Goal: Transaction & Acquisition: Purchase product/service

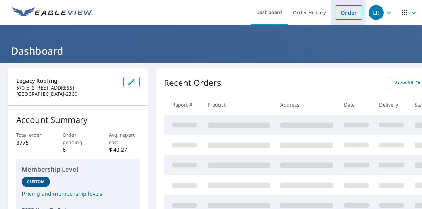
click at [343, 12] on link "Order" at bounding box center [349, 12] width 28 height 14
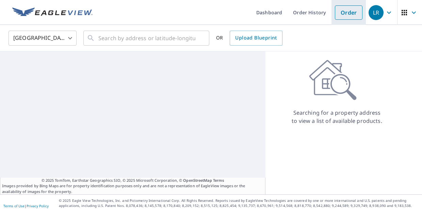
click at [343, 12] on link "Order" at bounding box center [349, 12] width 28 height 14
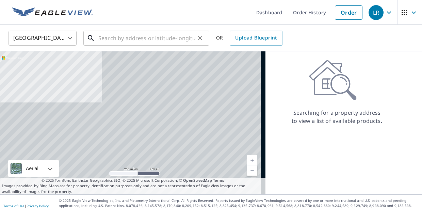
click at [157, 38] on input "text" at bounding box center [146, 38] width 97 height 19
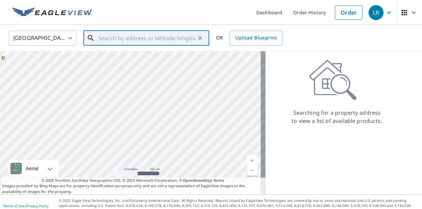
click at [125, 40] on input "text" at bounding box center [146, 38] width 97 height 19
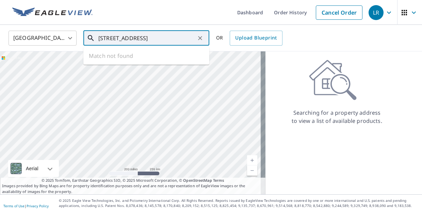
type input "[STREET_ADDRESS]"
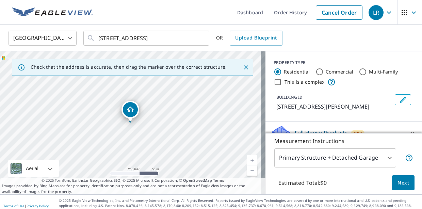
click at [130, 122] on div at bounding box center [130, 121] width 3 height 3
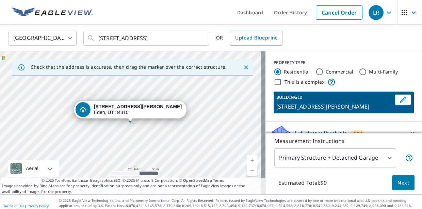
click at [300, 120] on div "PROPERTY TYPE Residential Commercial Multi-Family This is a complex BUILDING ID…" at bounding box center [344, 86] width 157 height 71
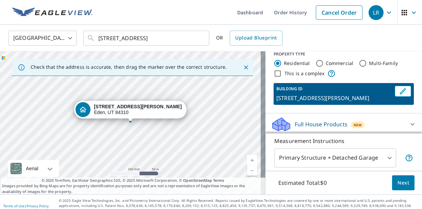
scroll to position [56, 0]
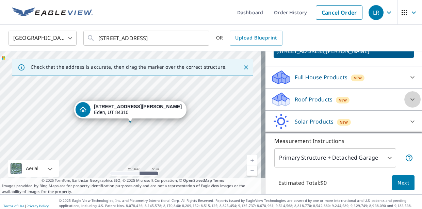
click at [411, 101] on icon at bounding box center [413, 99] width 4 height 2
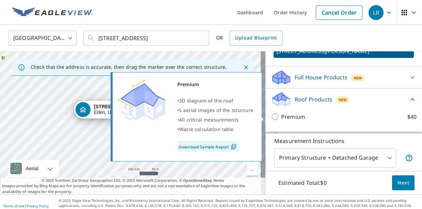
click at [271, 118] on input "Premium $40" at bounding box center [276, 117] width 10 height 8
checkbox input "true"
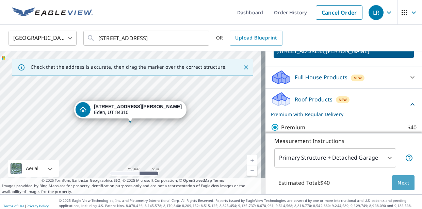
click at [400, 184] on span "Next" at bounding box center [404, 183] width 12 height 9
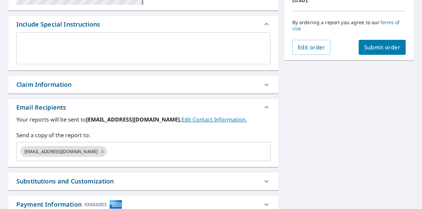
scroll to position [173, 0]
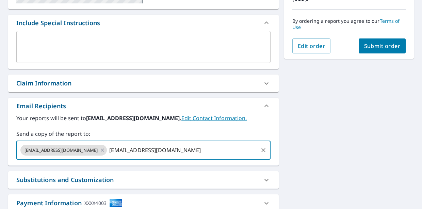
click at [184, 153] on input "[EMAIL_ADDRESS][DOMAIN_NAME]" at bounding box center [182, 150] width 149 height 13
type input "i"
type input "OFFICE"
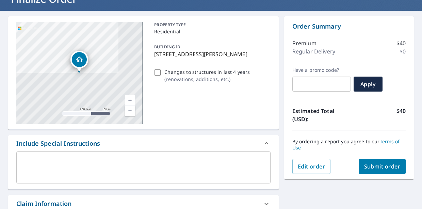
scroll to position [57, 0]
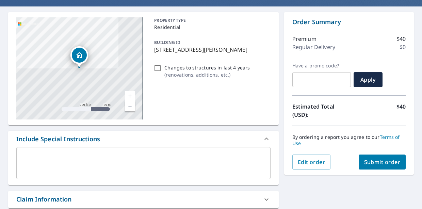
type input "[EMAIL_ADDRESS][DOMAIN_NAME]"
click at [372, 164] on span "Submit order" at bounding box center [383, 161] width 36 height 7
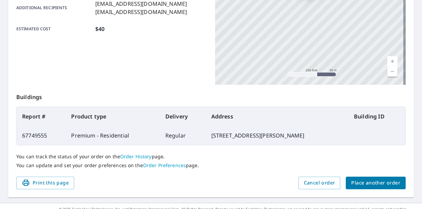
scroll to position [197, 0]
